Goal: Task Accomplishment & Management: Use online tool/utility

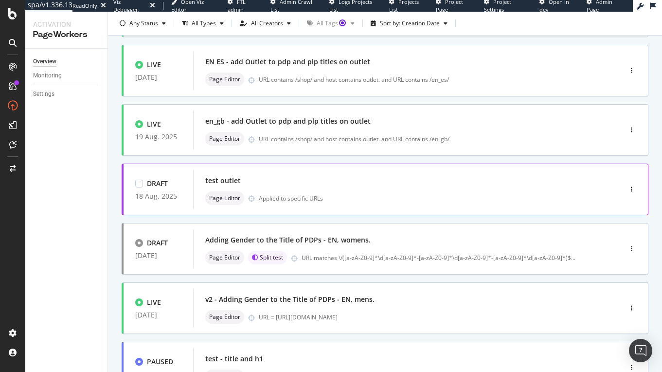
scroll to position [178, 0]
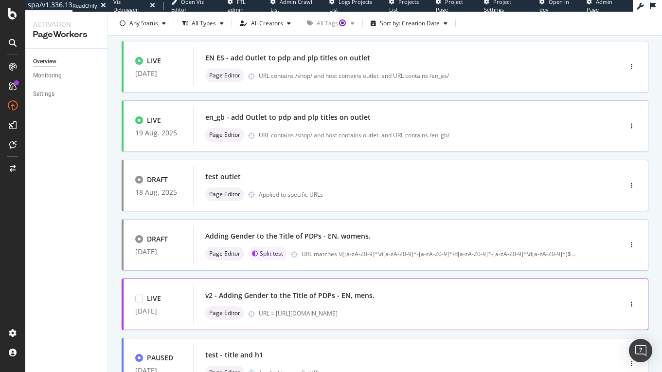
click at [321, 296] on div "v2 - Adding Gender to the Title of PDPs - EN, mens." at bounding box center [289, 295] width 169 height 10
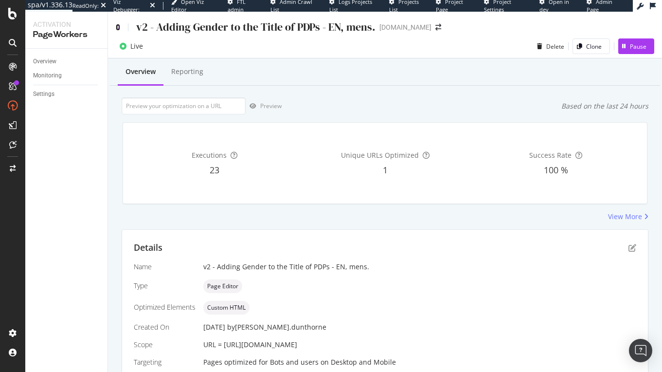
click at [117, 26] on icon at bounding box center [118, 27] width 4 height 7
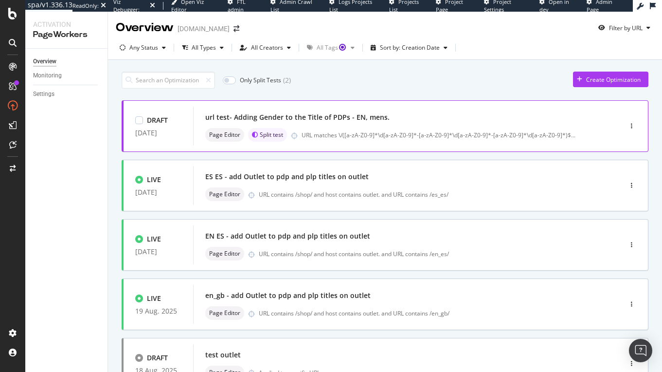
click at [338, 118] on div "url test- Adding Gender to the Title of PDPs - EN, mens." at bounding box center [297, 117] width 184 height 10
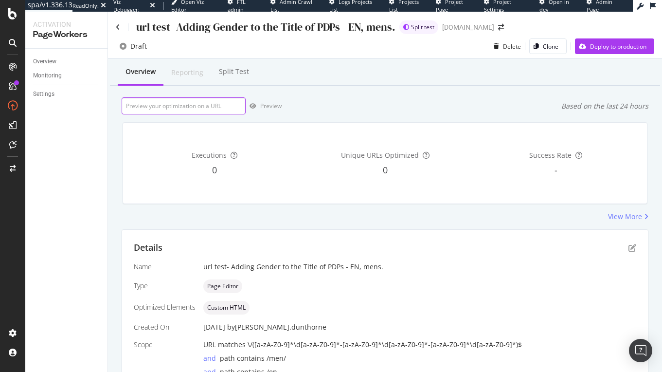
click at [195, 104] on input "url" at bounding box center [184, 105] width 124 height 17
paste input "https://www.g-star.com/en_gb/shop/men/jeans/d27736-d577-h561"
type input "https://www.g-star.com/en_gb/shop/men/jeans/d27736-d577-h561"
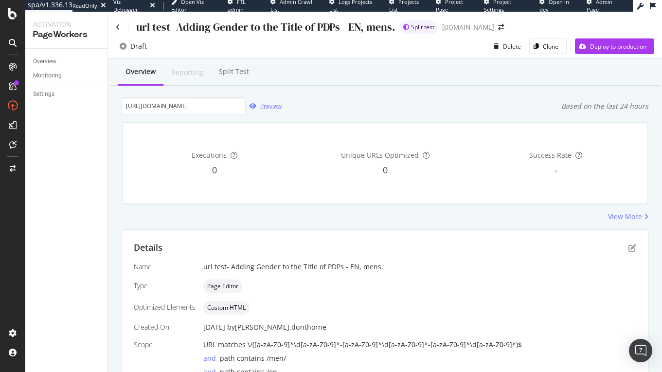
click at [266, 104] on div "Preview" at bounding box center [270, 106] width 21 height 8
click at [117, 22] on div "url test- Adding Gender to the Title of PDPs - EN, mens." at bounding box center [256, 26] width 280 height 15
click at [118, 24] on icon at bounding box center [118, 27] width 4 height 7
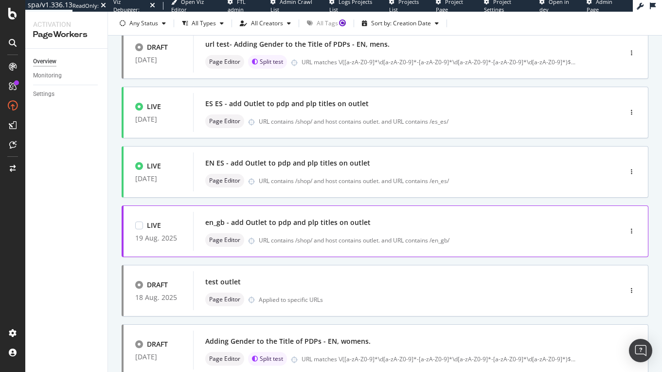
scroll to position [107, 0]
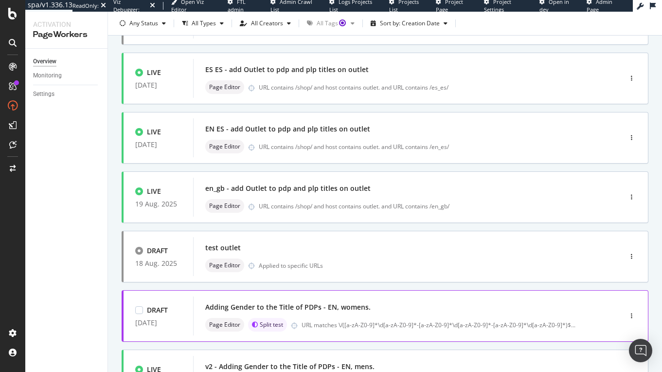
click at [330, 312] on div "Adding Gender to the Title of PDPs - EN, womens." at bounding box center [392, 307] width 375 height 14
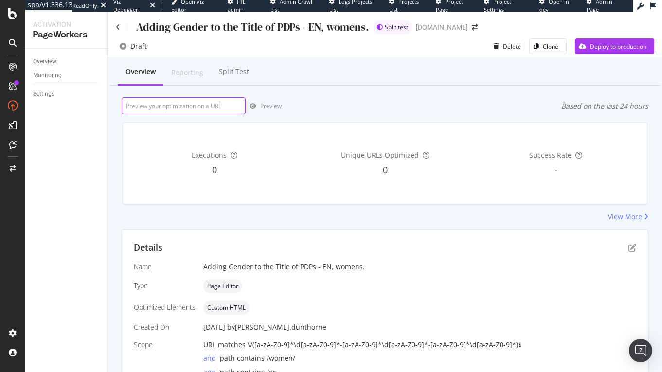
click at [180, 110] on input "url" at bounding box center [184, 105] width 124 height 17
paste input "https://www.g-star.com/en_gb/shop/women/jeans/d26424-d441-h427"
type input "https://www.g-star.com/en_gb/shop/women/jeans/d26424-d441-h427"
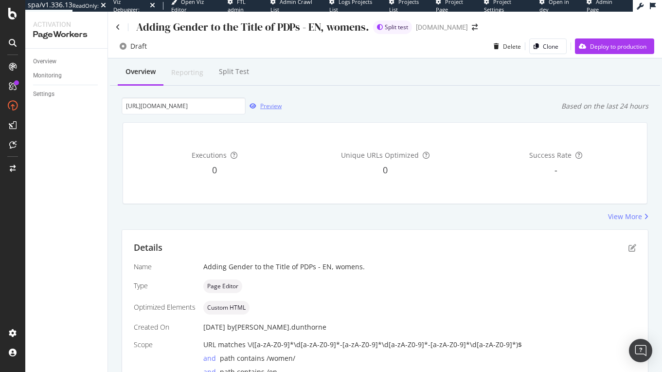
click at [278, 104] on div "Preview" at bounding box center [270, 106] width 21 height 8
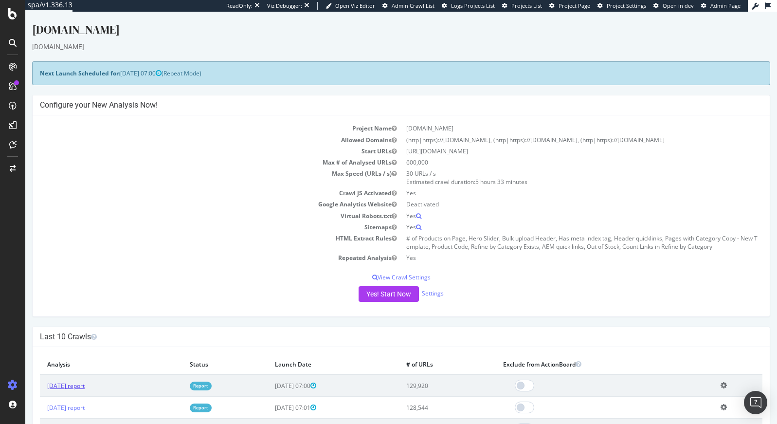
click at [85, 386] on link "2025 Aug. 25th report" at bounding box center [65, 385] width 37 height 8
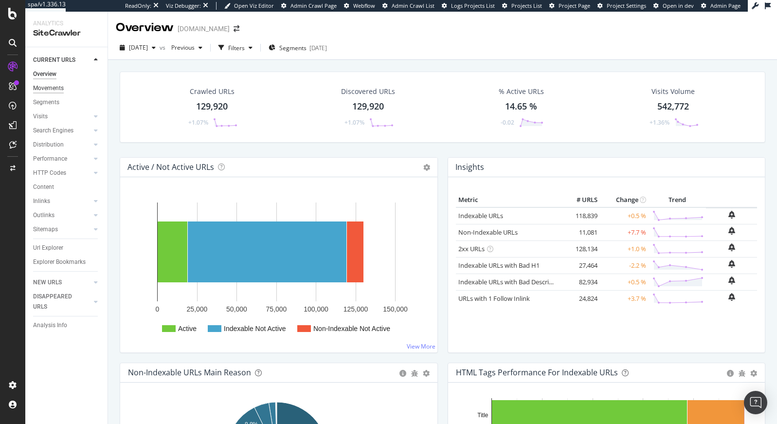
click at [60, 89] on div "Movements" at bounding box center [48, 88] width 31 height 10
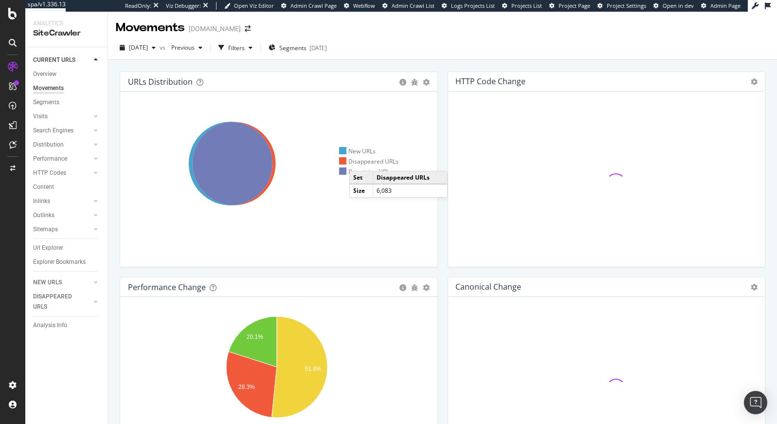
click at [359, 161] on div "Disappeared URLs" at bounding box center [369, 161] width 60 height 8
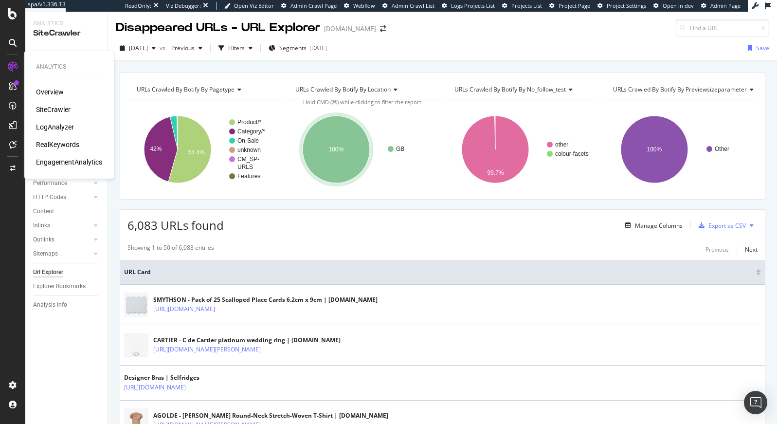
click at [45, 109] on div "SiteCrawler" at bounding box center [53, 110] width 35 height 10
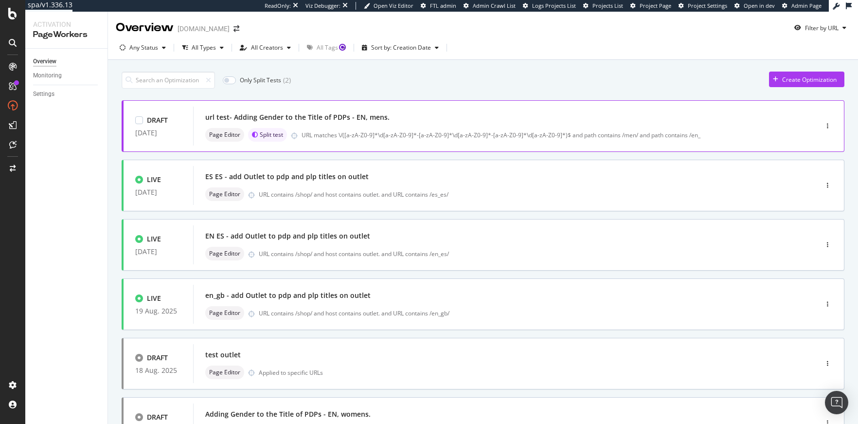
click at [379, 120] on div "url test- Adding Gender to the Title of PDPs - EN, mens." at bounding box center [297, 117] width 184 height 10
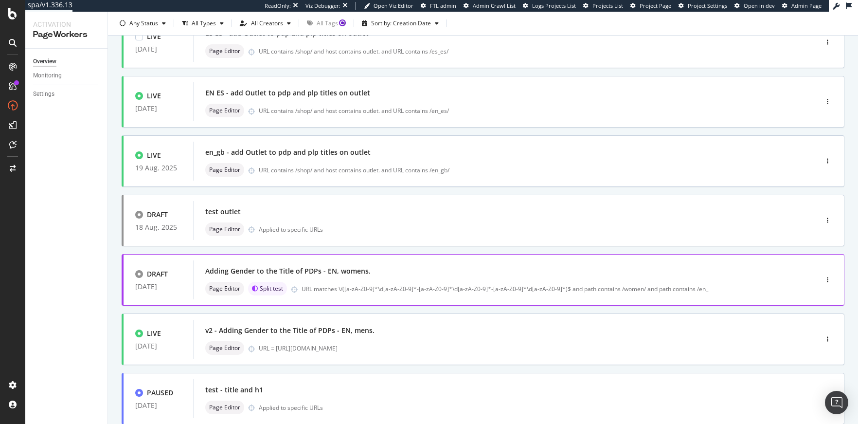
scroll to position [164, 0]
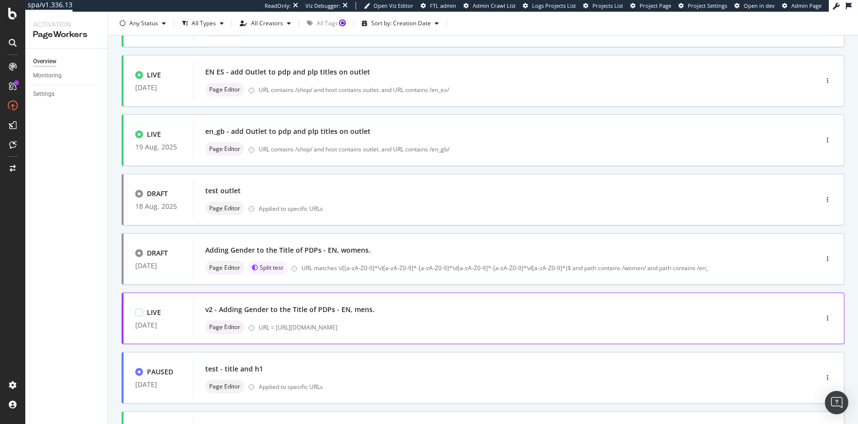
click at [382, 318] on div "v2 - Adding Gender to the Title of PDPs - EN, mens. Page Editor URL = [URL][DOM…" at bounding box center [490, 317] width 571 height 31
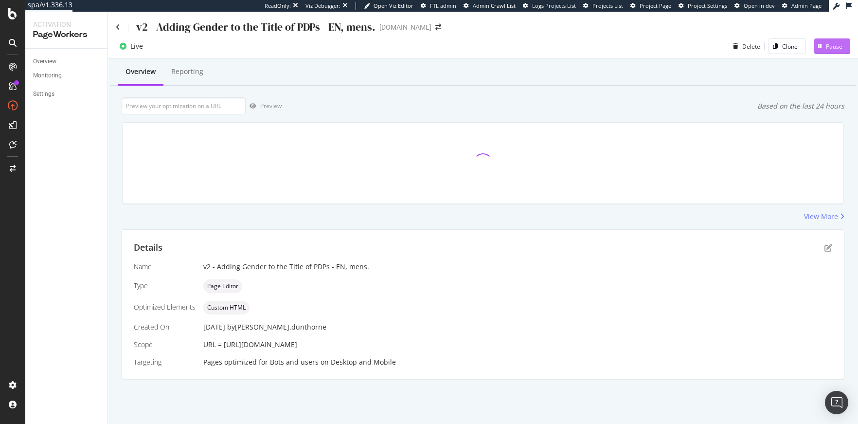
click at [836, 48] on div "Pause" at bounding box center [834, 46] width 17 height 8
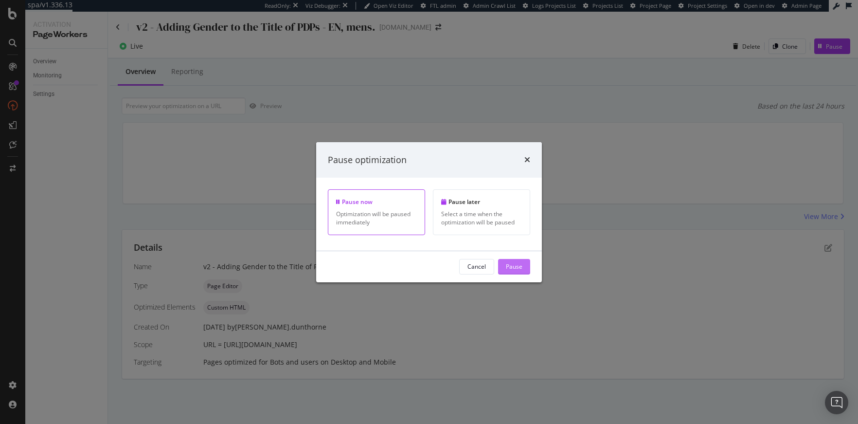
click at [523, 266] on button "Pause" at bounding box center [514, 267] width 32 height 16
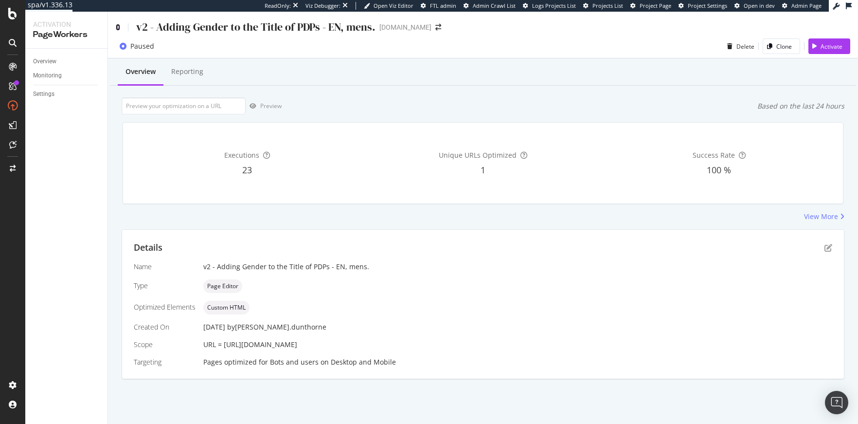
click at [118, 26] on icon at bounding box center [118, 27] width 4 height 7
